Goal: Find specific page/section: Find specific page/section

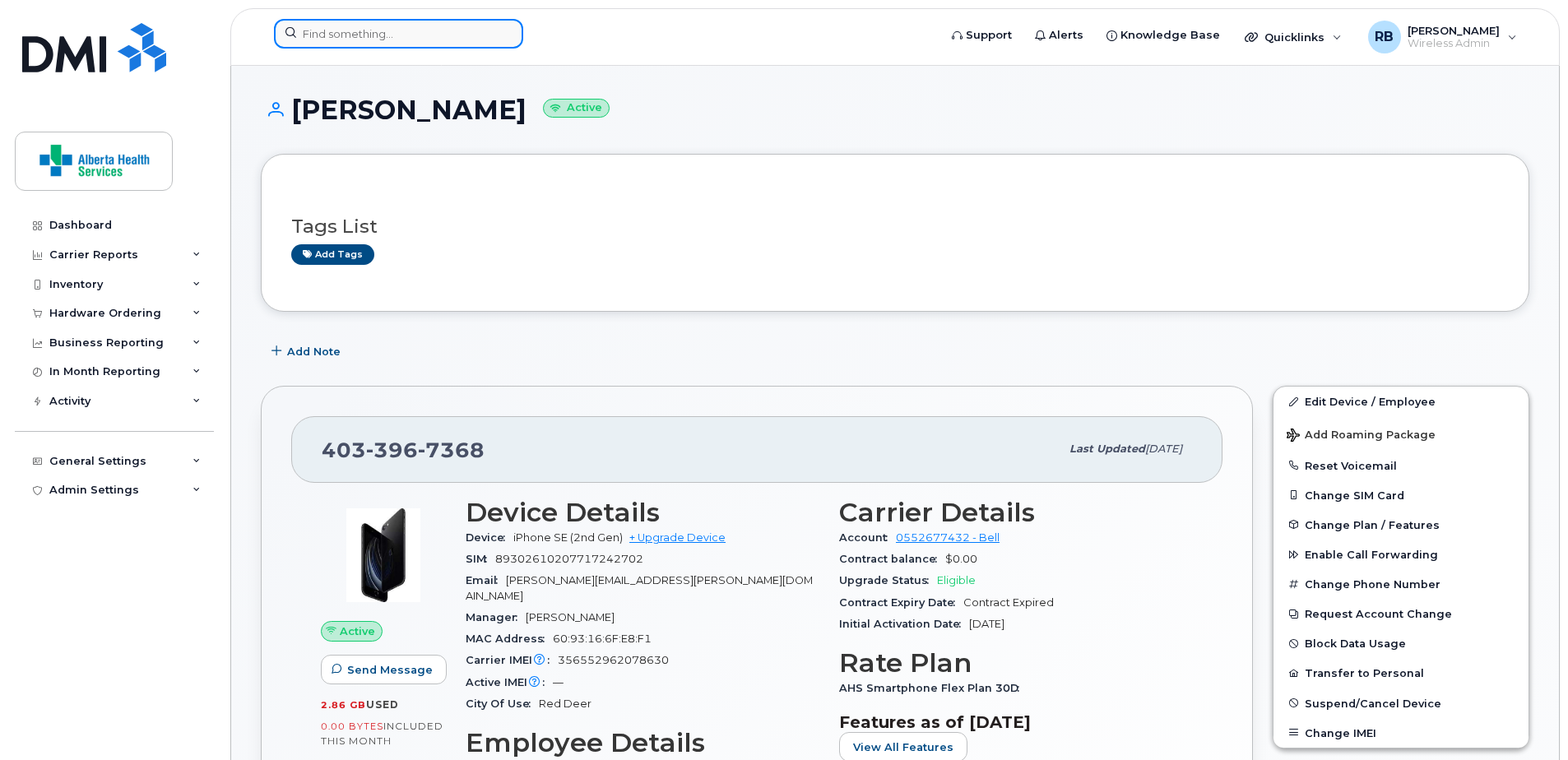
drag, startPoint x: 0, startPoint y: 0, endPoint x: 354, endPoint y: 36, distance: 355.8
click at [354, 36] on input at bounding box center [398, 34] width 249 height 30
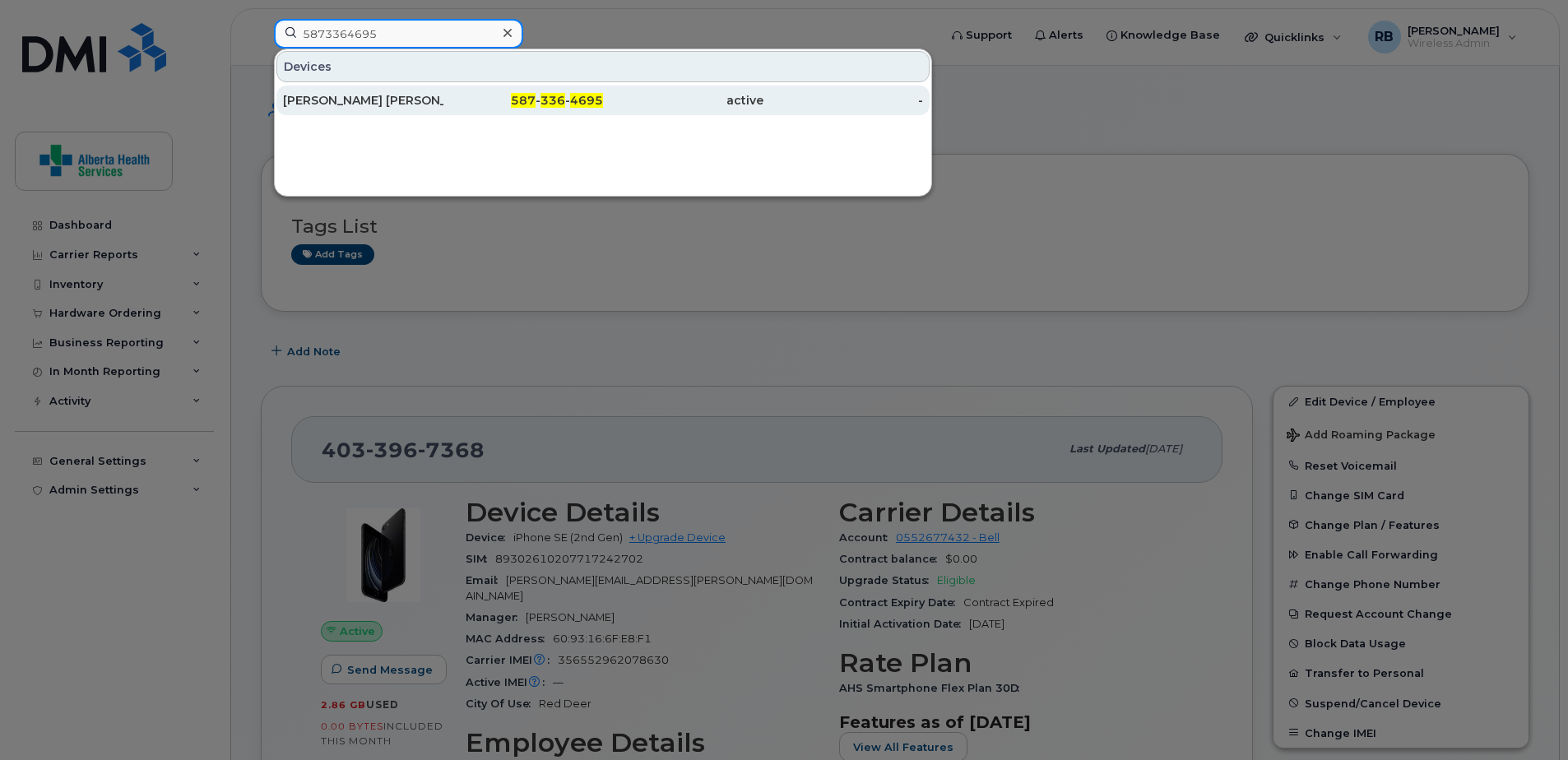
type input "5873364695"
click at [520, 101] on span "587" at bounding box center [523, 101] width 24 height 15
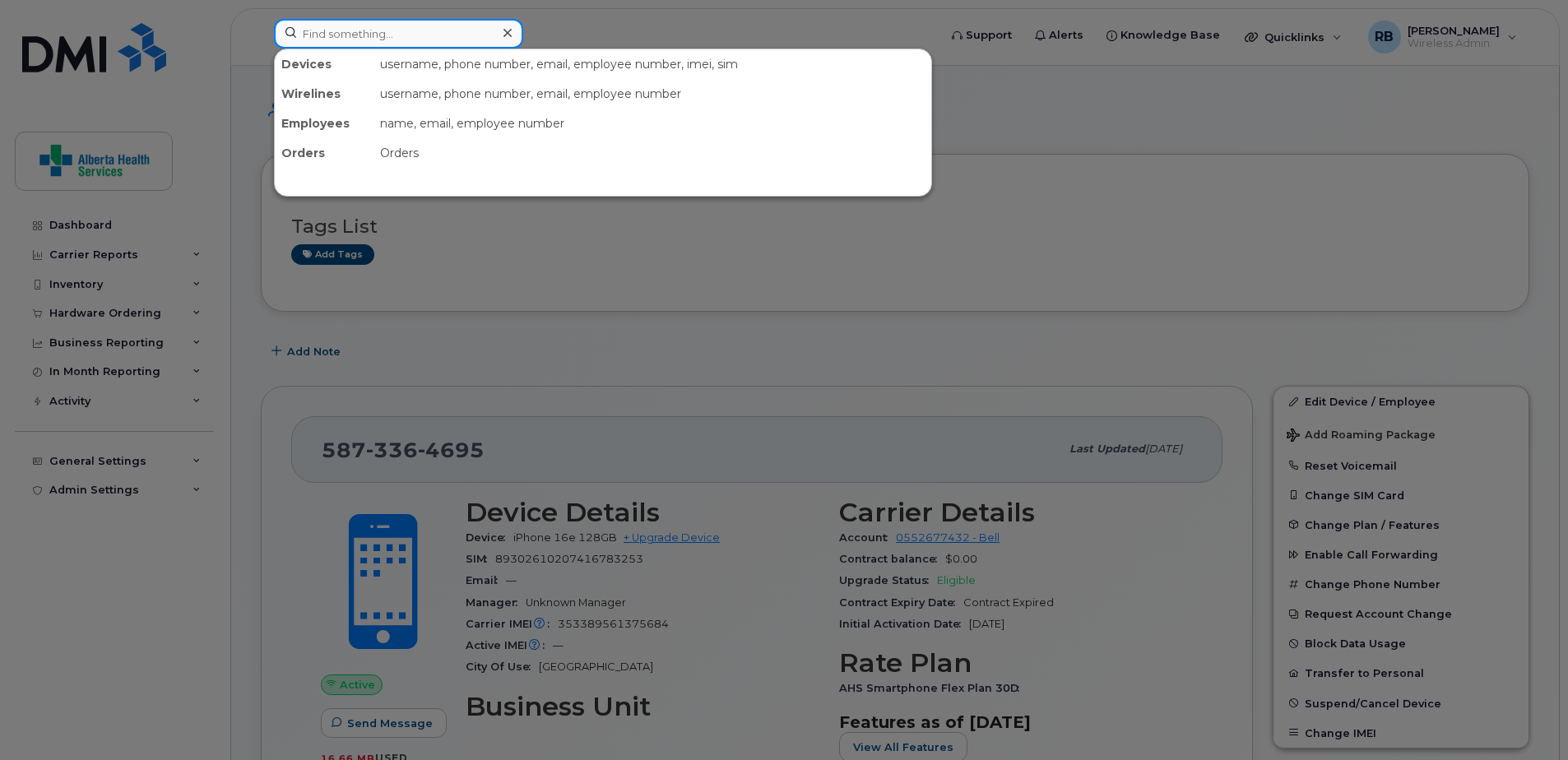
click at [377, 23] on input at bounding box center [398, 34] width 249 height 30
paste input "[PHONE_NUMBER]"
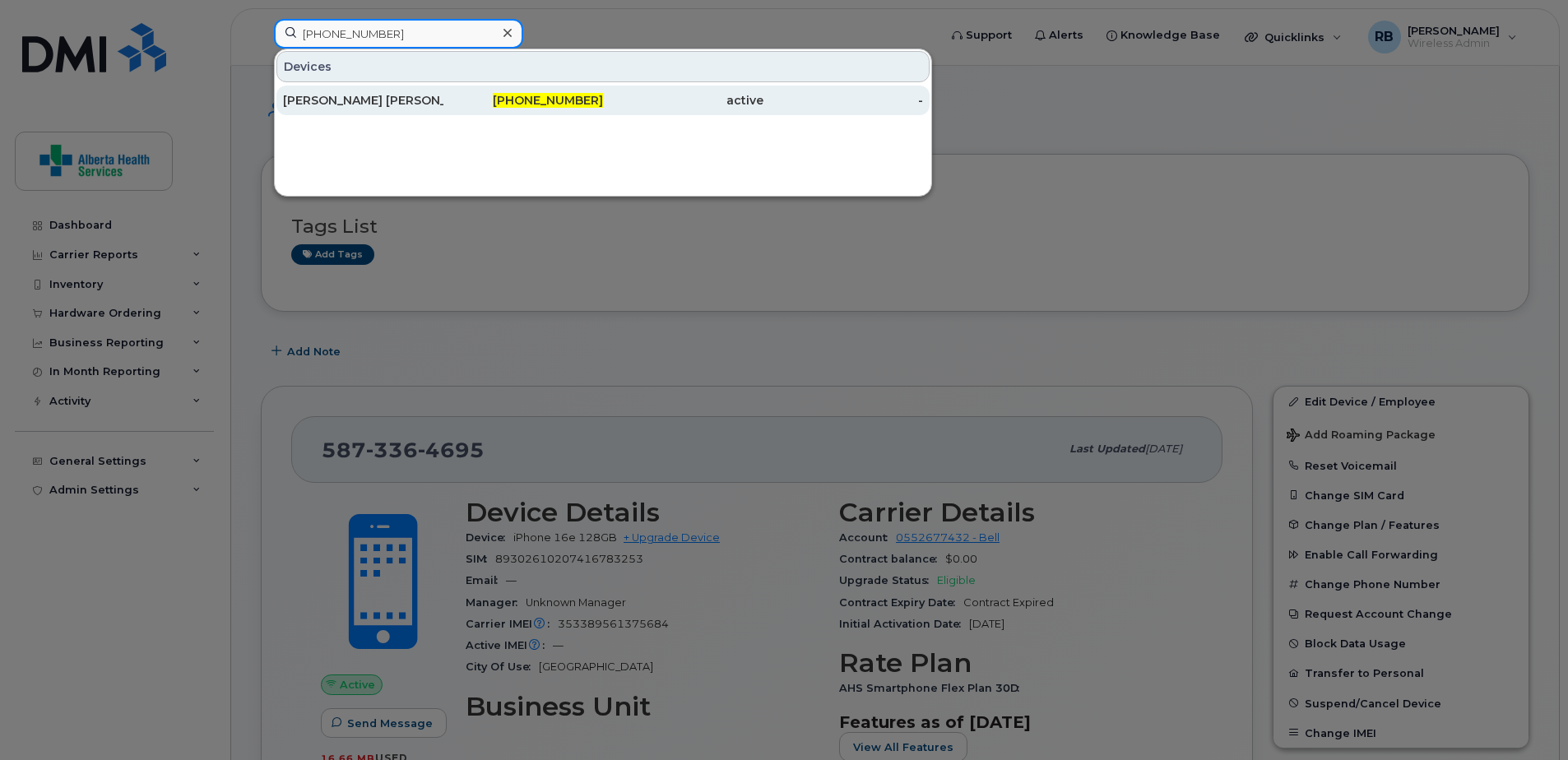
type input "[PHONE_NUMBER]"
click at [420, 106] on div "[PERSON_NAME] [PERSON_NAME]" at bounding box center [363, 101] width 161 height 17
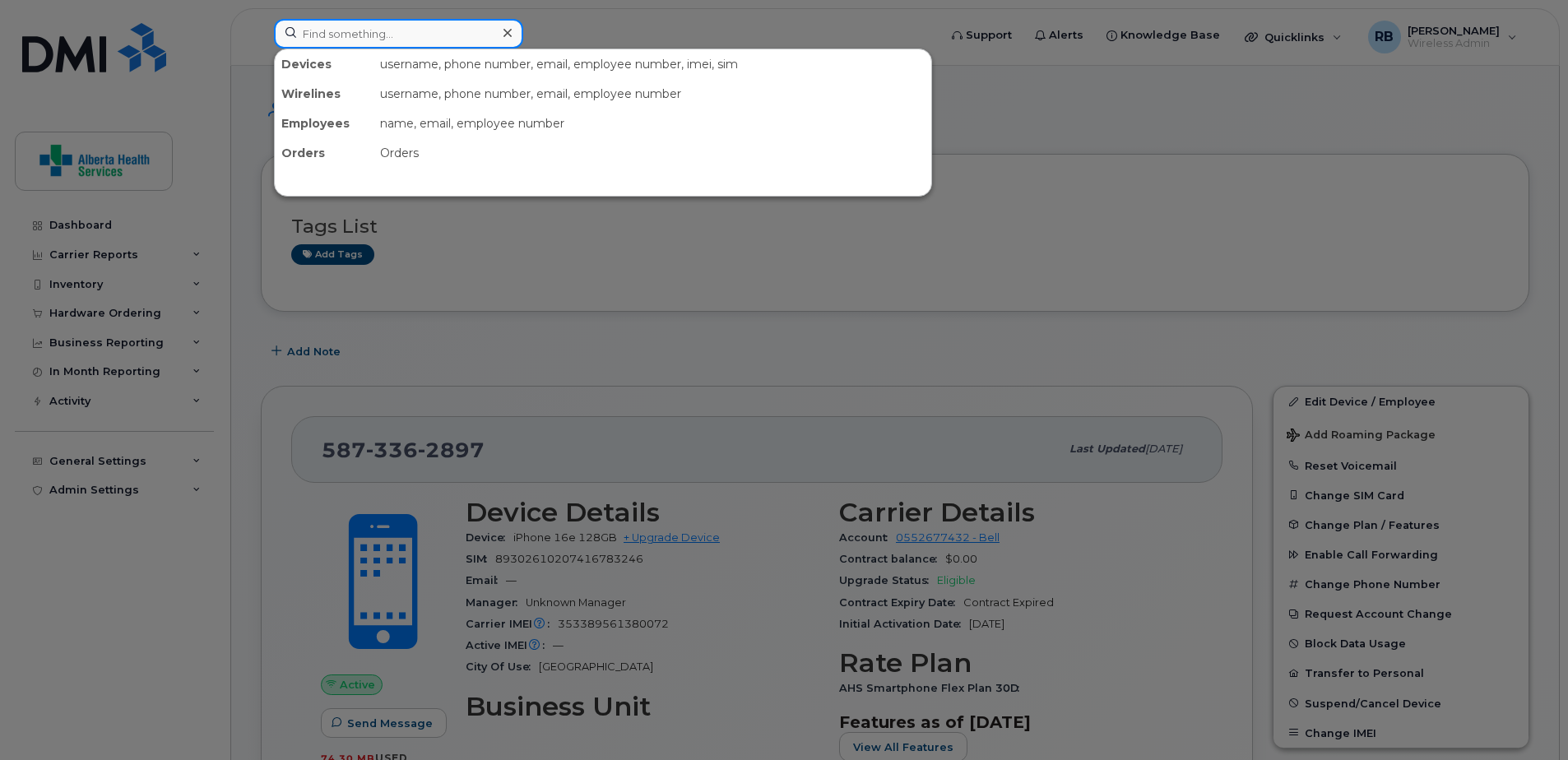
click at [367, 37] on input at bounding box center [398, 34] width 249 height 30
paste input "7805121434"
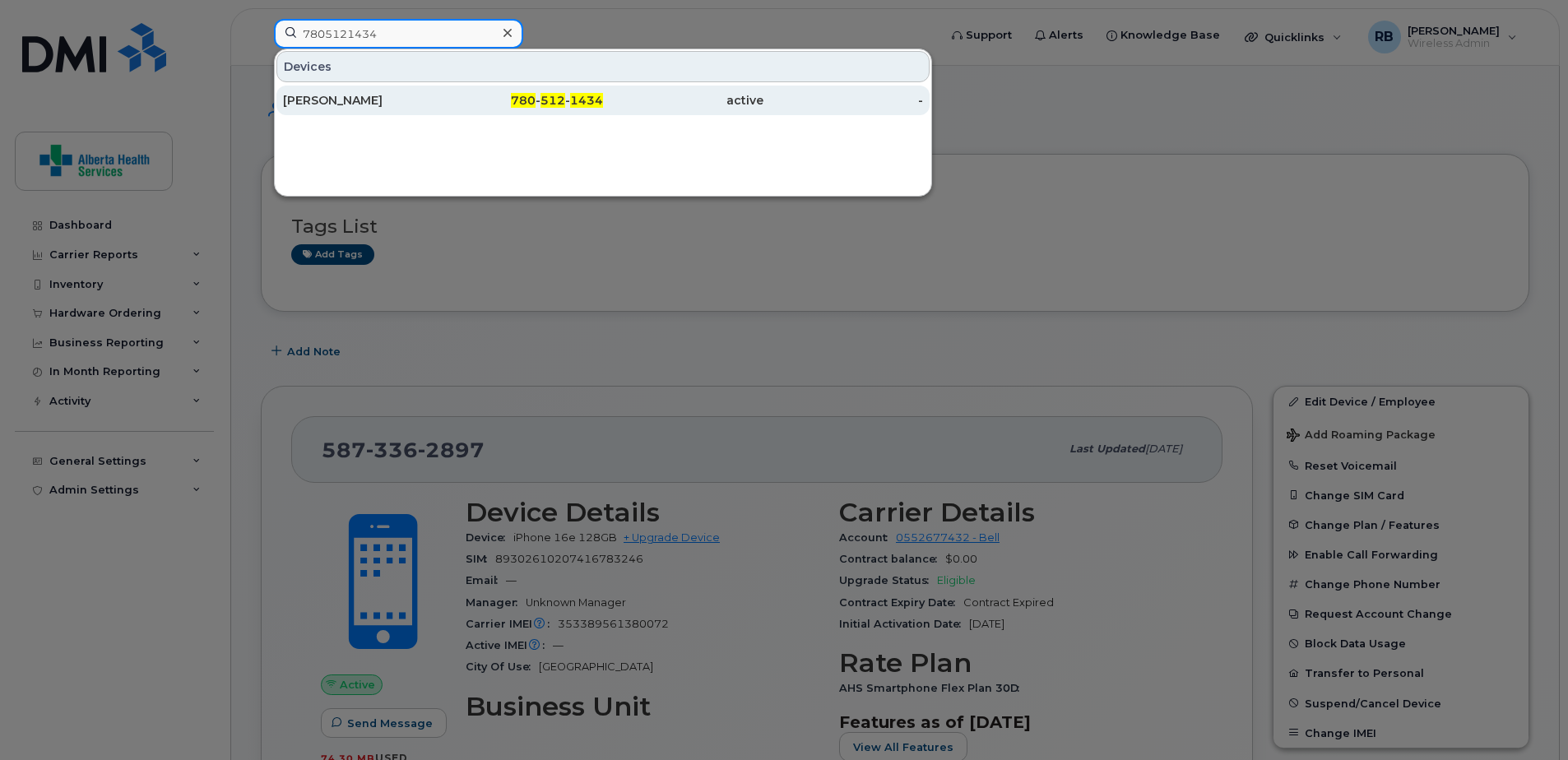
type input "7805121434"
click at [418, 105] on div "[PERSON_NAME]" at bounding box center [363, 101] width 161 height 17
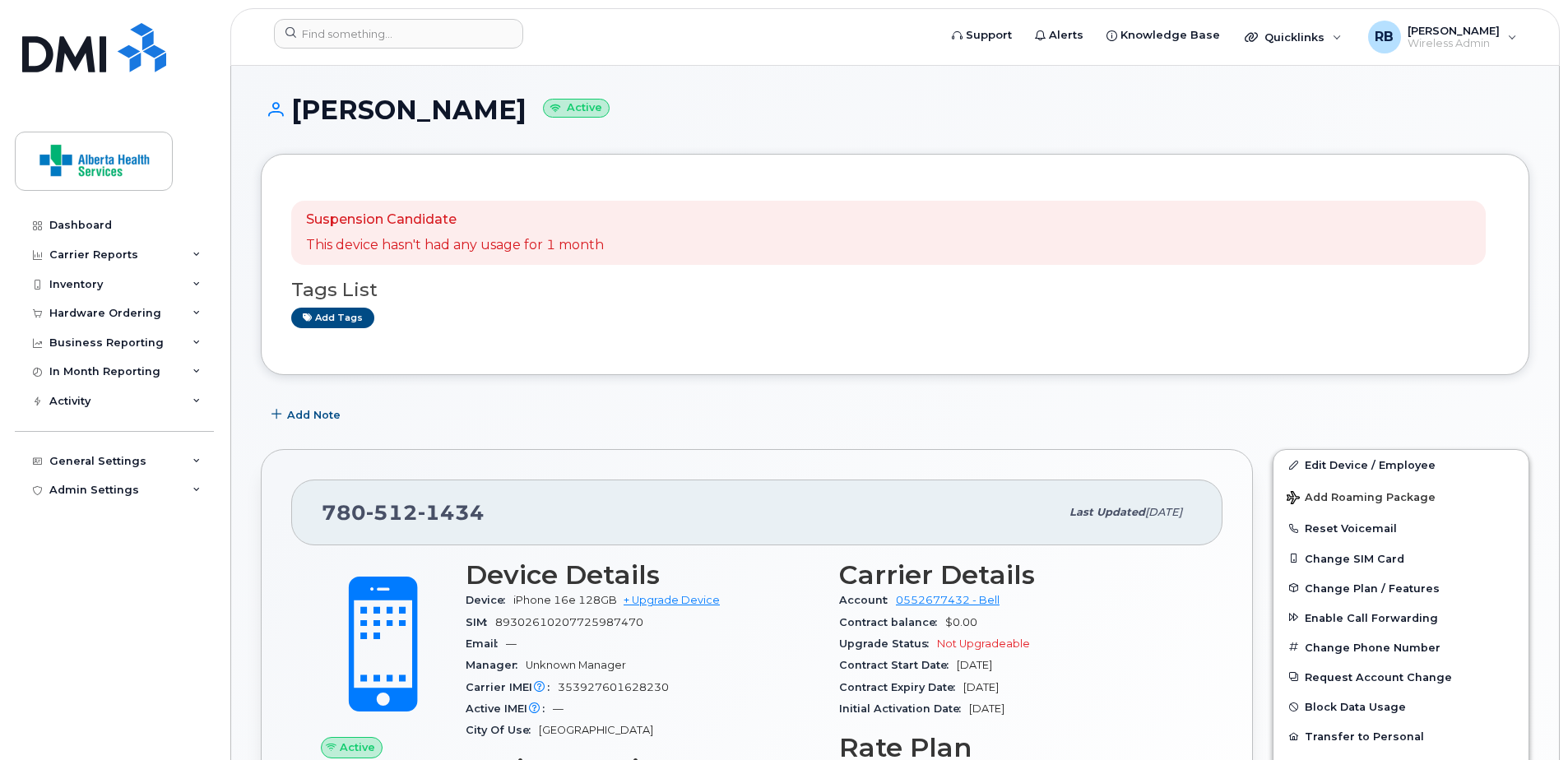
click at [828, 356] on div "Suspension Candidate This device hasn't had any usage for 1 month Tags List Add…" at bounding box center [895, 265] width 1268 height 222
click at [404, 34] on input at bounding box center [398, 34] width 249 height 30
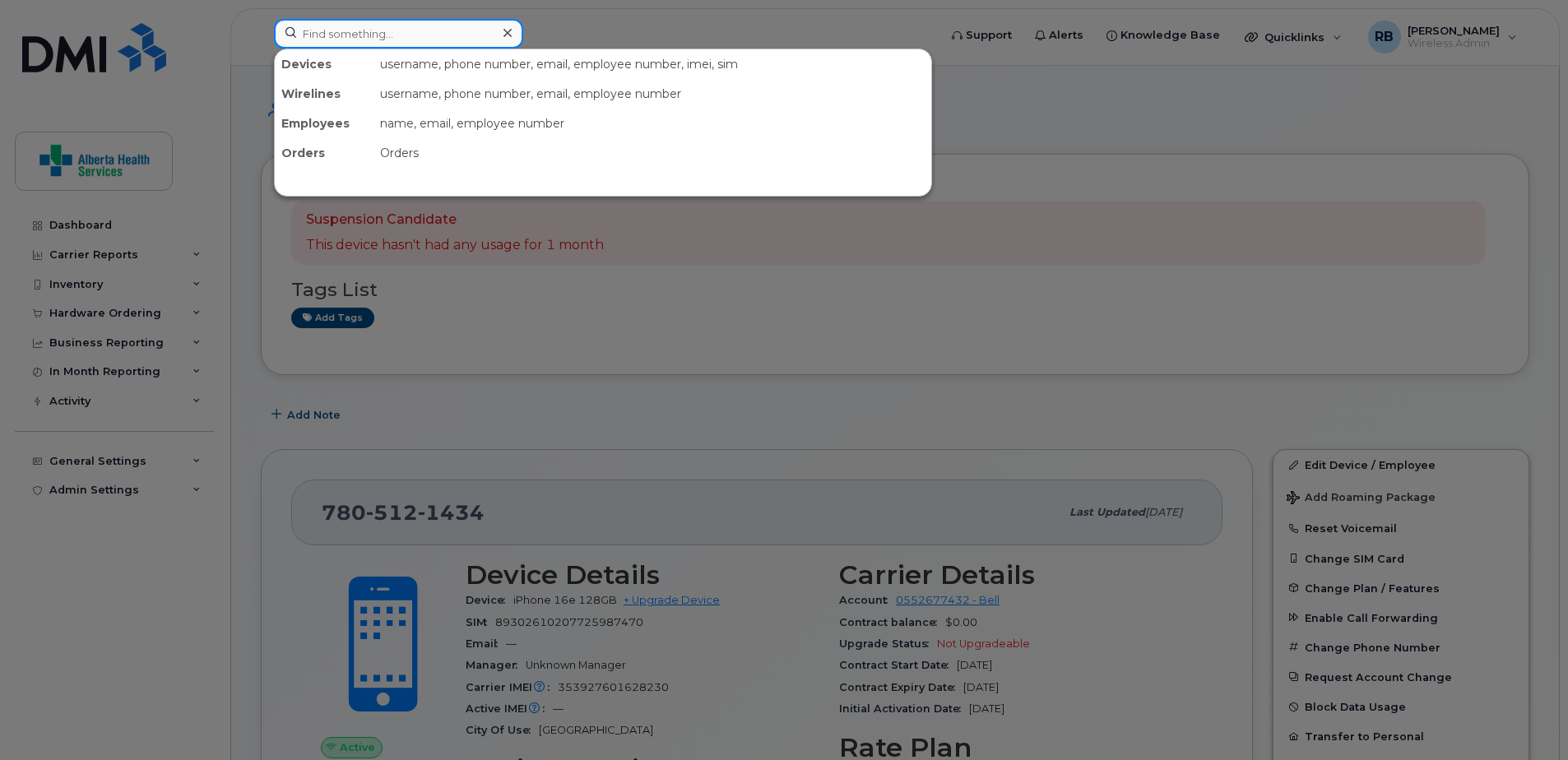
paste input "7804046765"
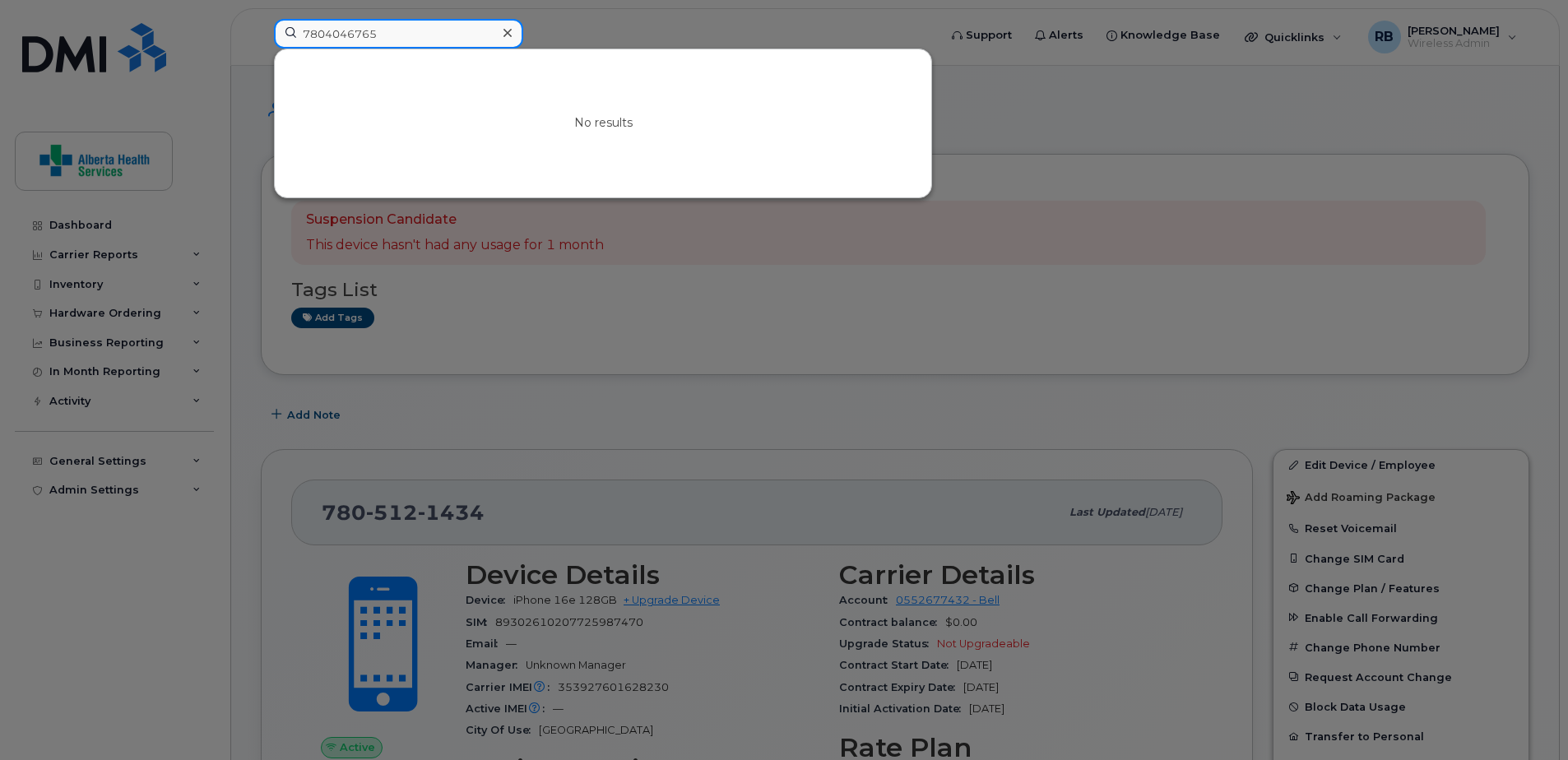
type input "7804046765"
